Goal: Task Accomplishment & Management: Use online tool/utility

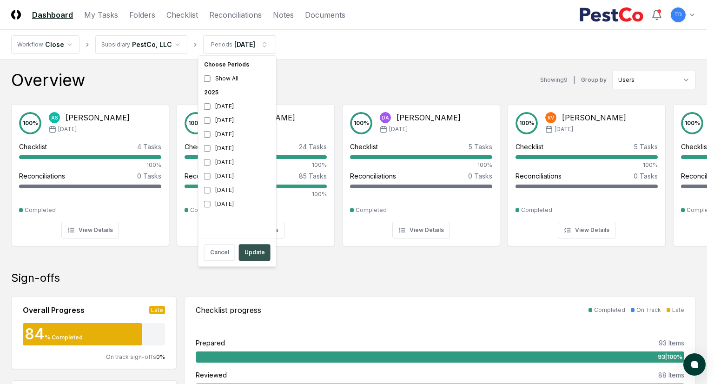
click at [253, 247] on button "Update" at bounding box center [255, 252] width 32 height 17
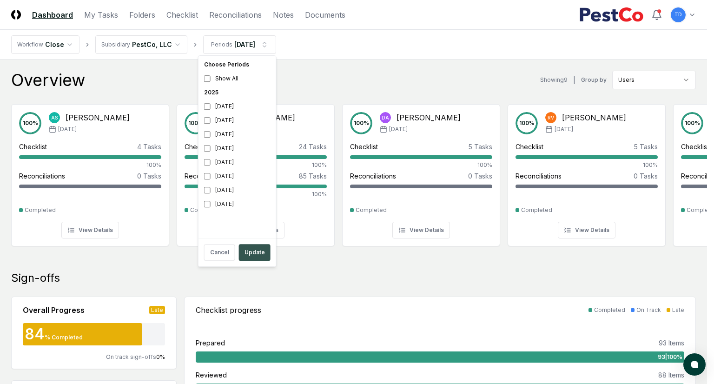
click at [245, 247] on button "Update" at bounding box center [255, 252] width 32 height 17
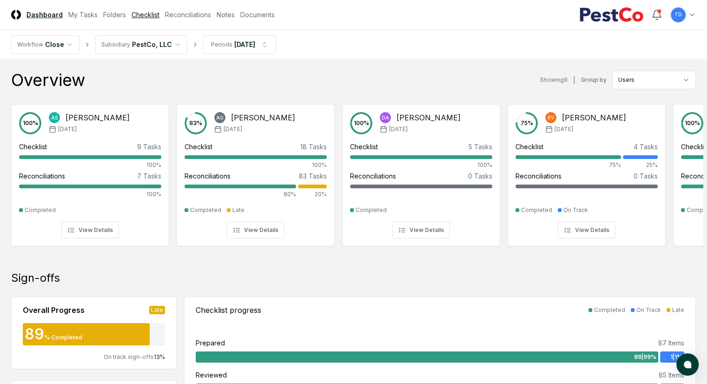
click at [159, 15] on link "Checklist" at bounding box center [146, 15] width 28 height 10
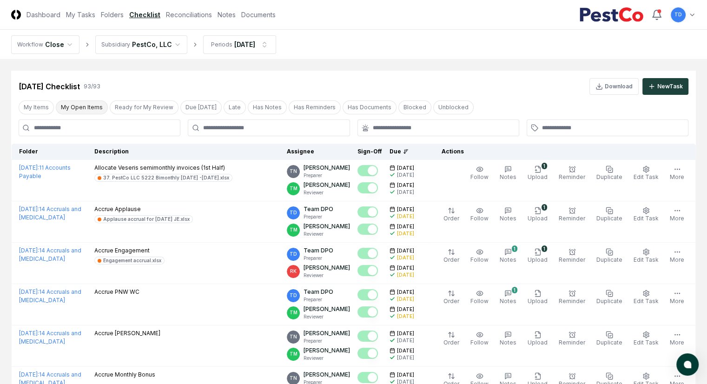
click at [63, 113] on button "My Open Items" at bounding box center [82, 107] width 52 height 14
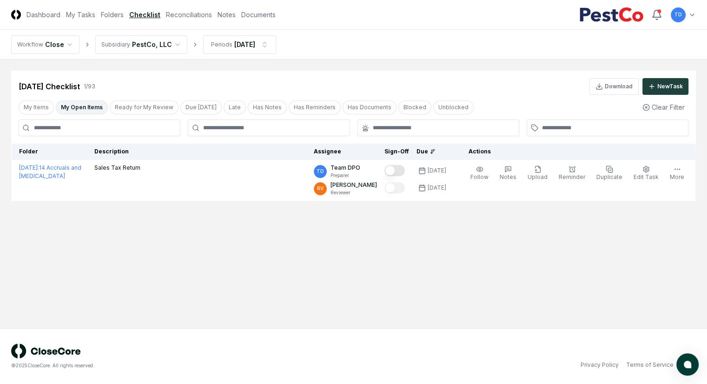
click at [77, 109] on button "My Open Items" at bounding box center [82, 107] width 52 height 14
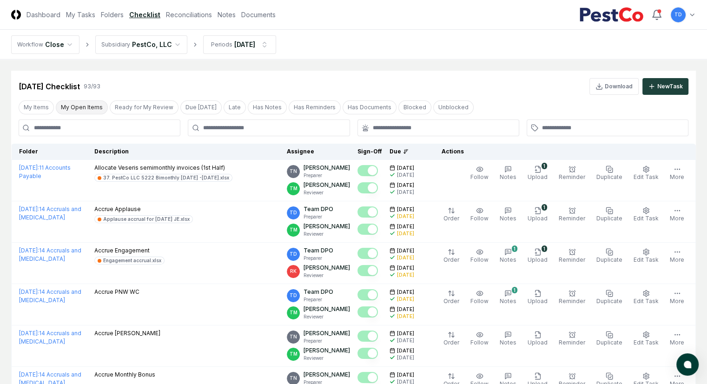
click at [78, 106] on button "My Open Items" at bounding box center [82, 107] width 52 height 14
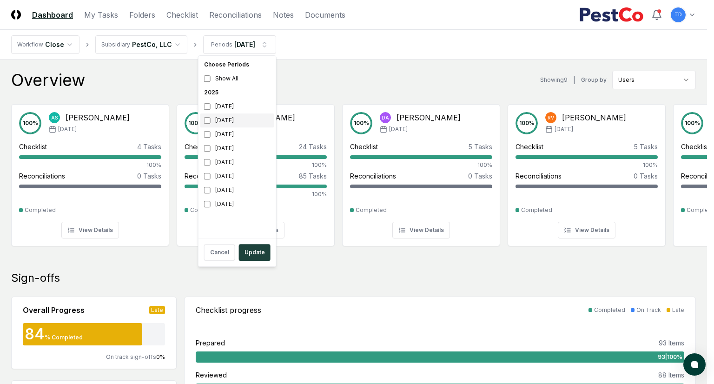
click at [222, 118] on div "[DATE]" at bounding box center [237, 120] width 74 height 14
click at [253, 181] on button "Update" at bounding box center [255, 252] width 32 height 17
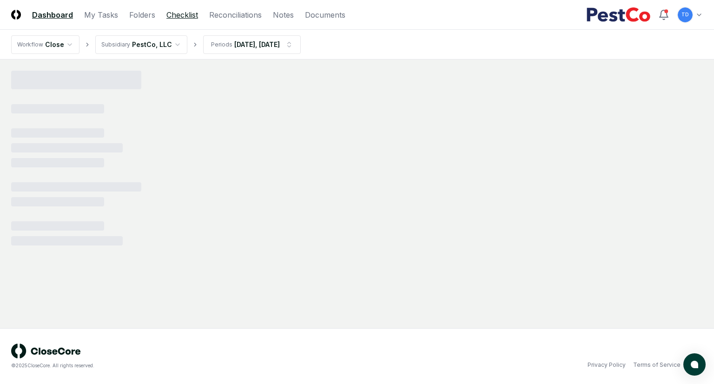
click at [177, 18] on link "Checklist" at bounding box center [182, 14] width 32 height 11
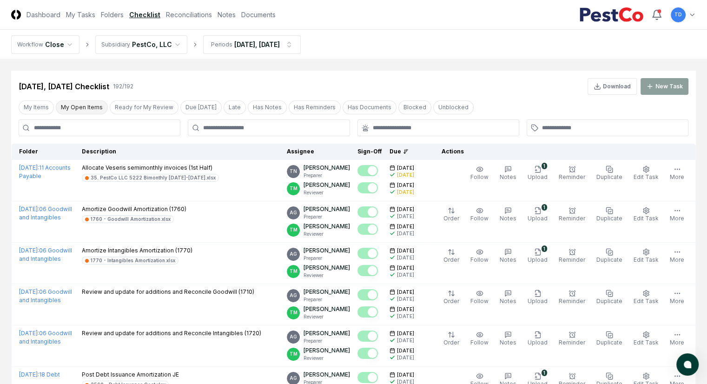
click at [79, 109] on button "My Open Items" at bounding box center [82, 107] width 52 height 14
